Goal: Navigation & Orientation: Understand site structure

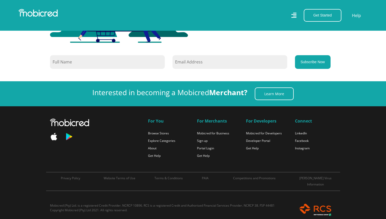
scroll to position [0, 956]
click at [159, 139] on link "Explore Categories" at bounding box center [161, 141] width 27 height 4
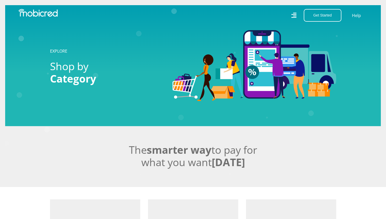
click at [291, 15] on icon at bounding box center [294, 15] width 6 height 8
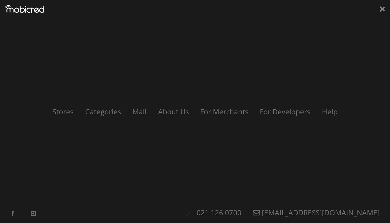
click at [175, 104] on div "Stores Categories Mall About Us For Merchants For Developers Help Sign Up Sign …" at bounding box center [195, 111] width 390 height 223
click at [177, 111] on link "About Us" at bounding box center [173, 112] width 43 height 10
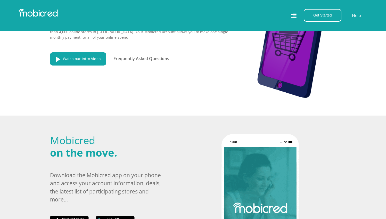
scroll to position [93, 0]
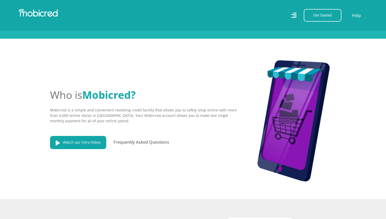
click at [294, 14] on icon at bounding box center [293, 15] width 5 height 8
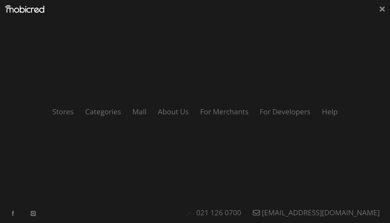
click at [271, 105] on div "Stores Categories Mall About Us For Merchants For Developers Help Sign Up Sign …" at bounding box center [195, 111] width 390 height 223
click at [384, 9] on icon at bounding box center [382, 9] width 5 height 8
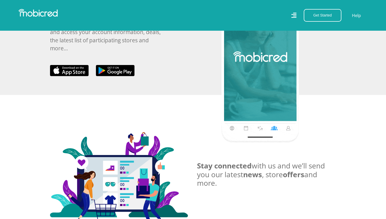
scroll to position [513, 0]
